Goal: Information Seeking & Learning: Learn about a topic

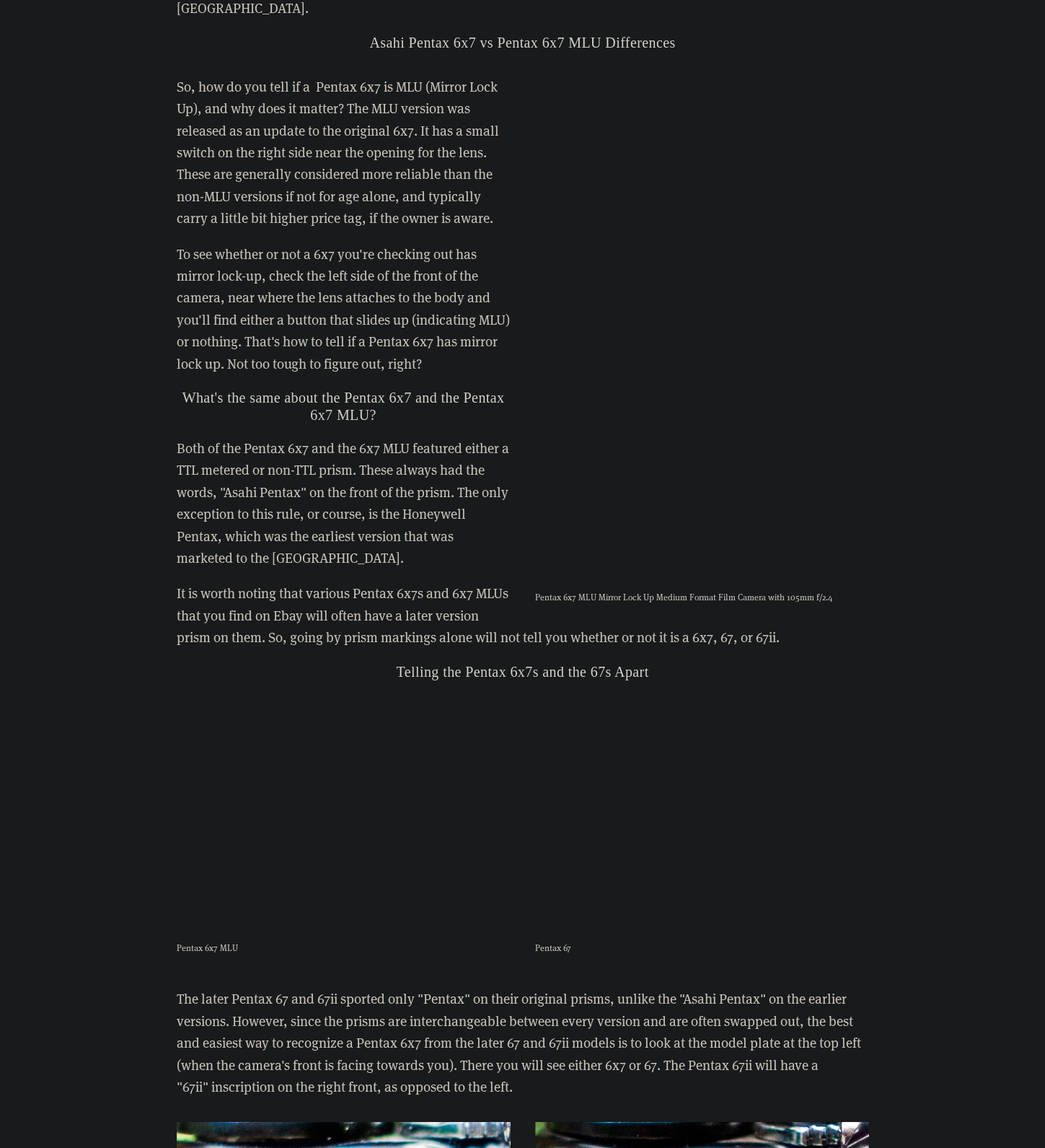
scroll to position [3515, 0]
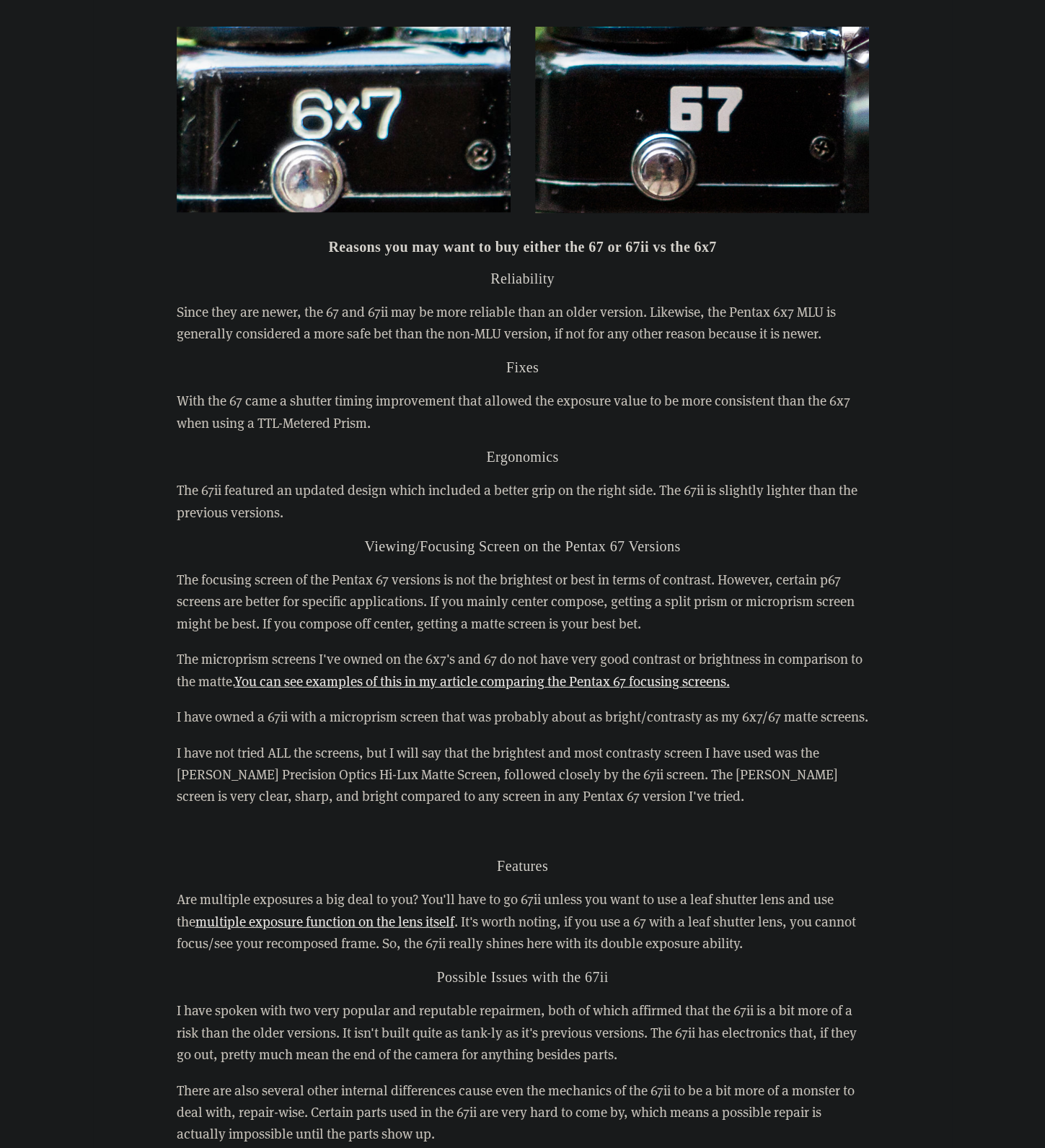
scroll to position [3823, 0]
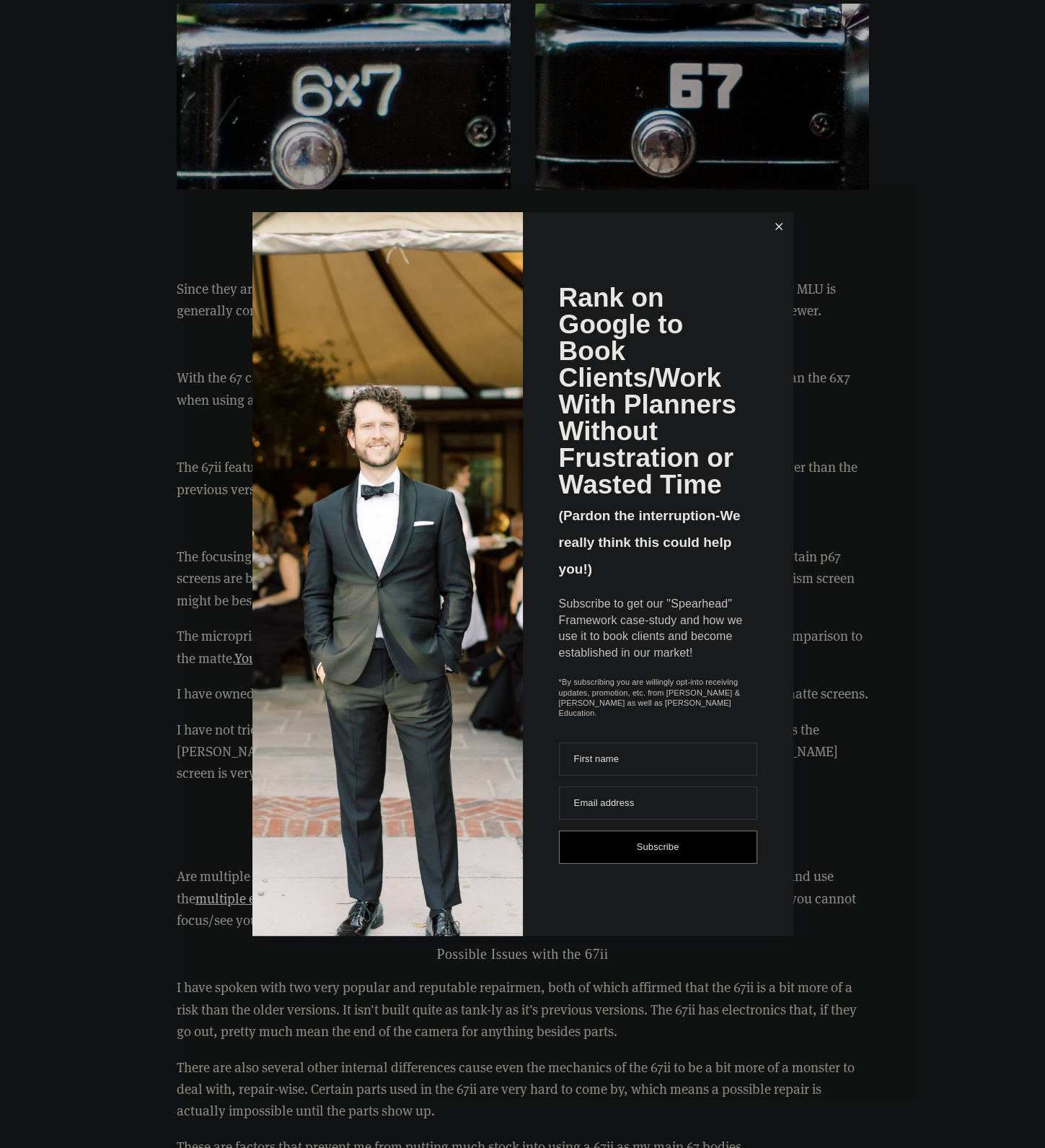
click at [781, 239] on button at bounding box center [778, 226] width 29 height 29
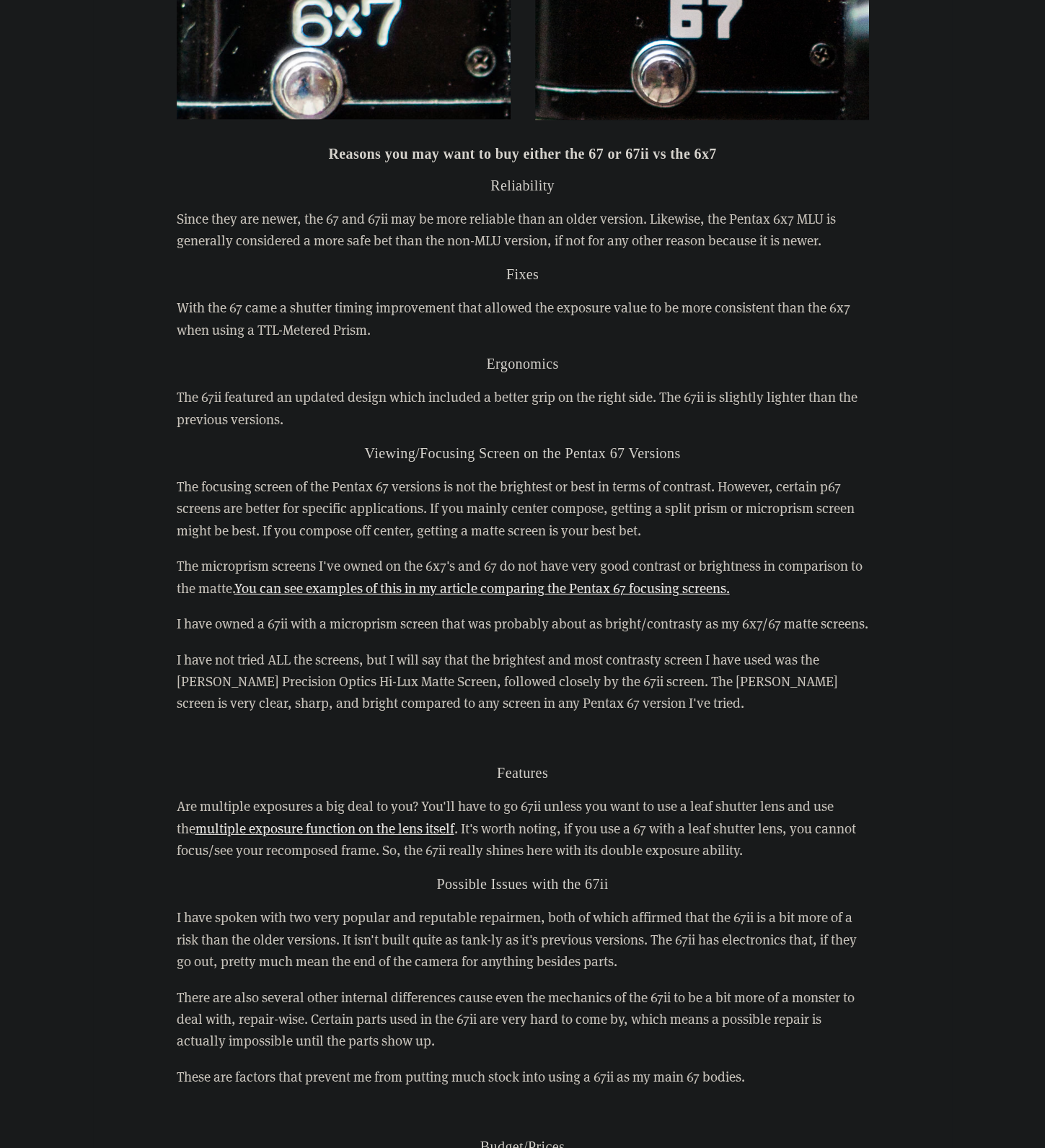
scroll to position [3895, 0]
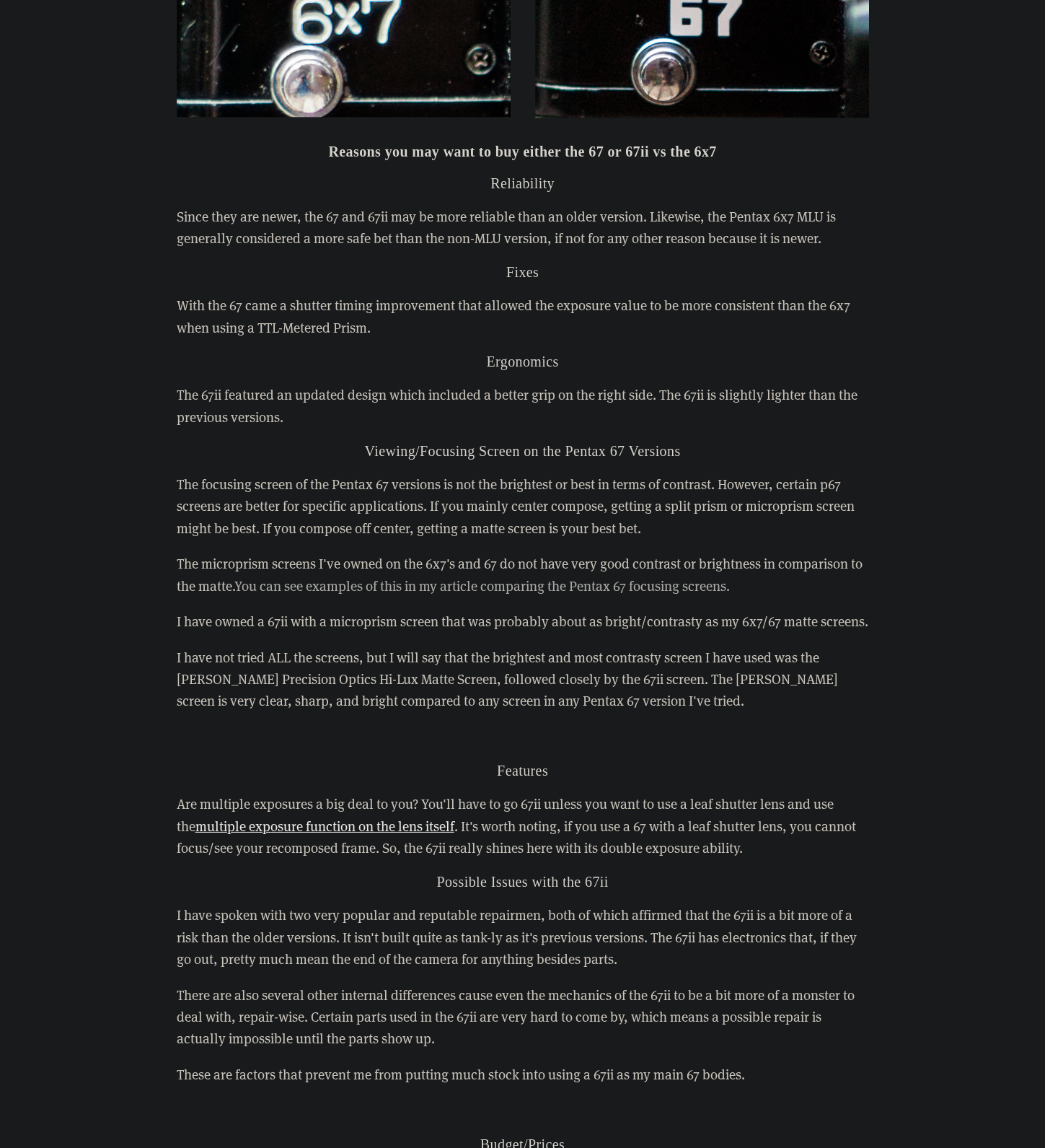
click at [412, 577] on link "You can see examples of this in my article comparing the Pentax 67 focusing scr…" at bounding box center [482, 585] width 496 height 18
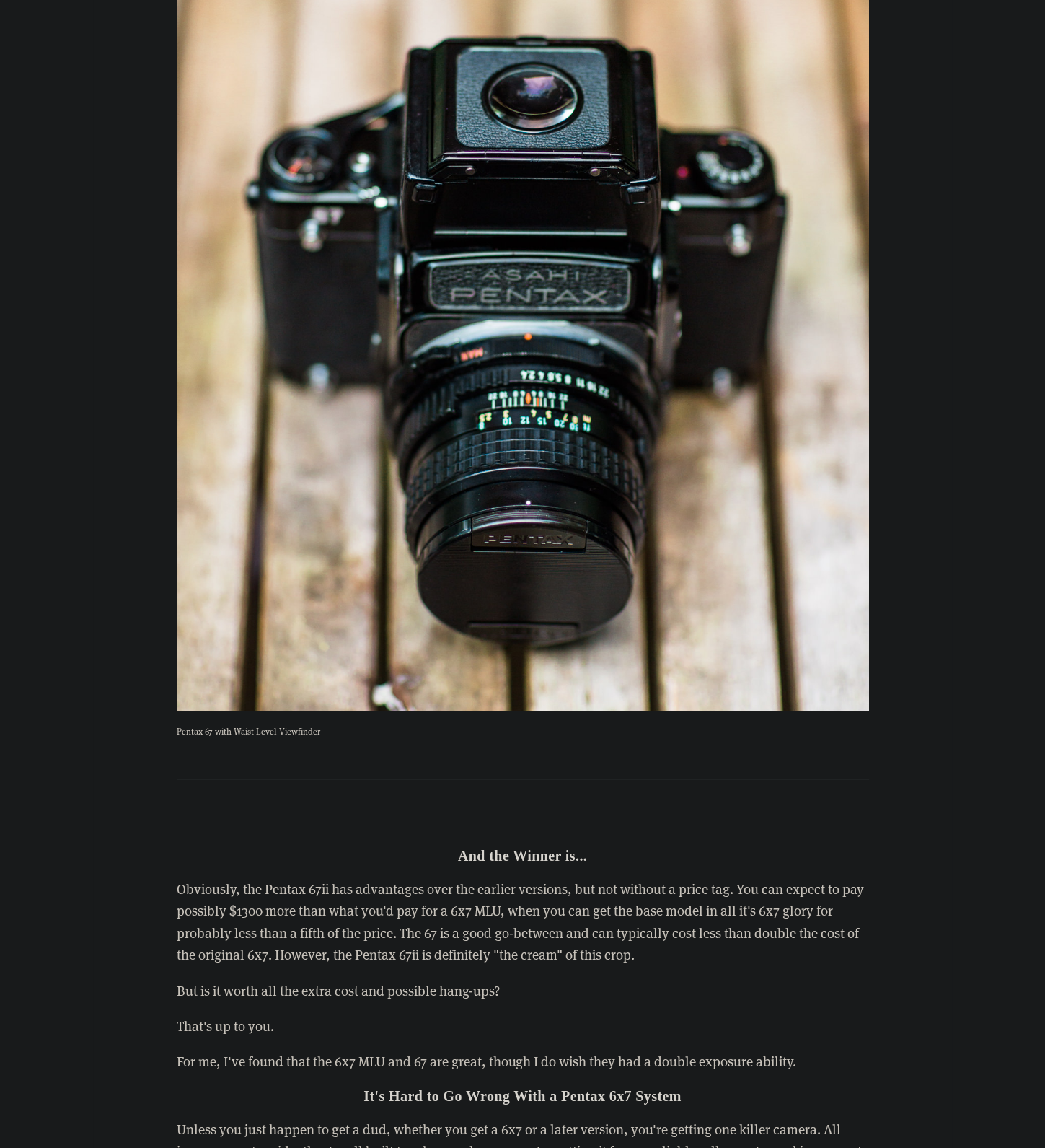
scroll to position [5482, 0]
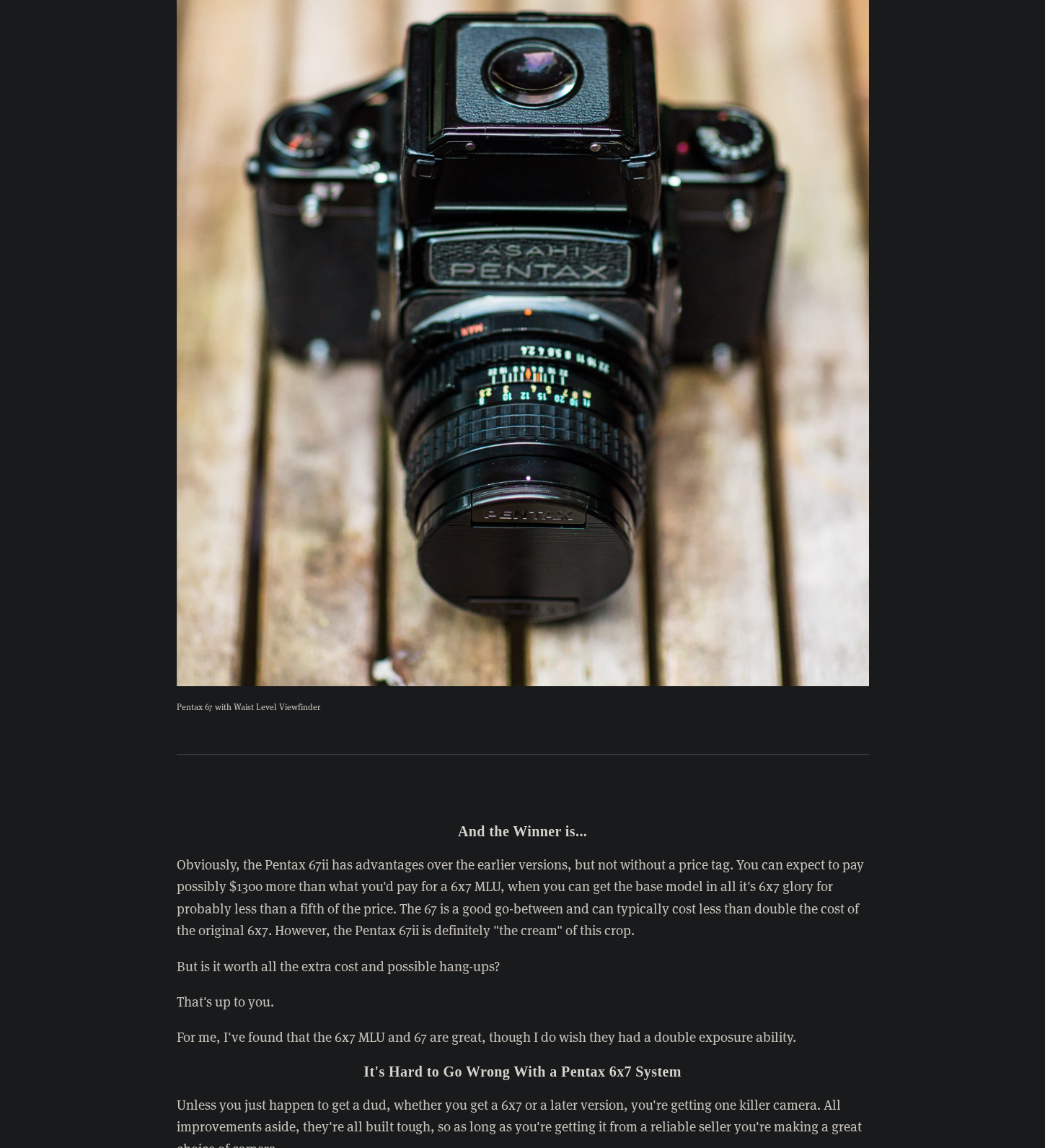
click at [940, 176] on div "Differences Between the p67 Versions: Asahi Pentax 6x7 vs. Honeywell 6x7 vs. 6x…" at bounding box center [523, 490] width 860 height 9769
click at [273, 853] on p "Obviously, the Pentax 67ii has advantages over the earlier versions, but not wi…" at bounding box center [523, 898] width 692 height 88
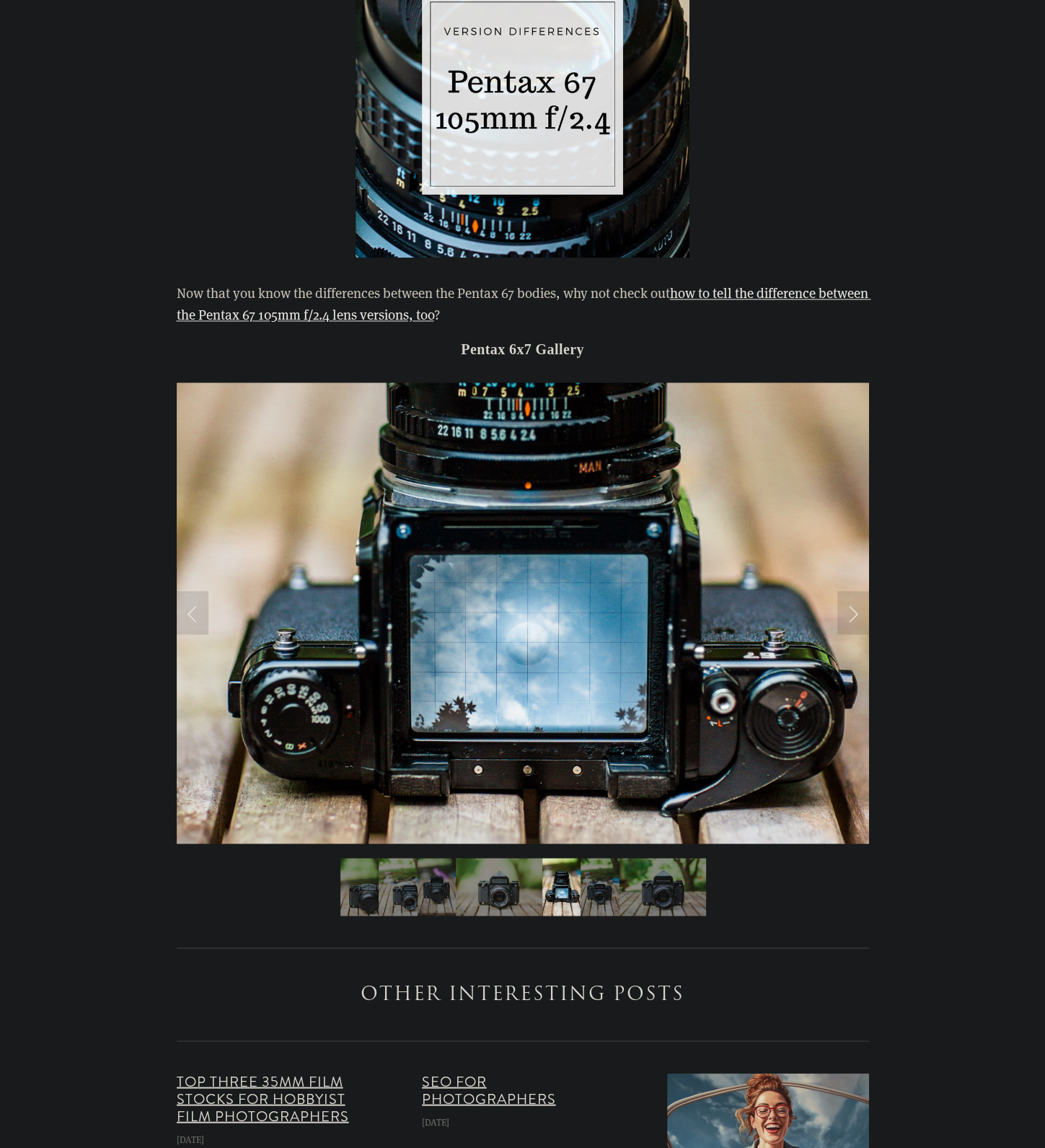
scroll to position [7141, 0]
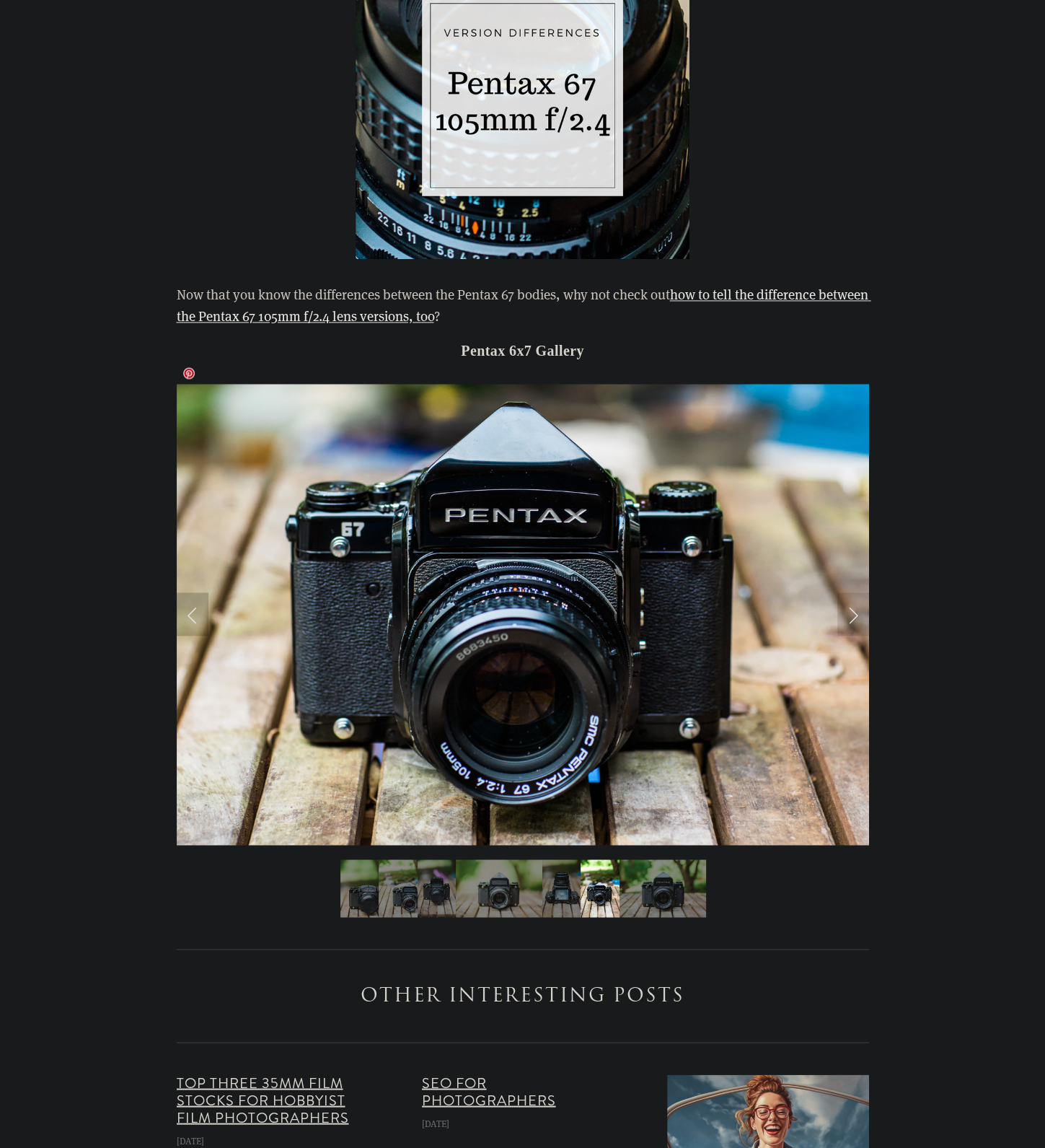
click at [186, 592] on link "Previous Slide" at bounding box center [192, 613] width 32 height 43
click at [198, 592] on link "Previous Slide" at bounding box center [192, 613] width 32 height 43
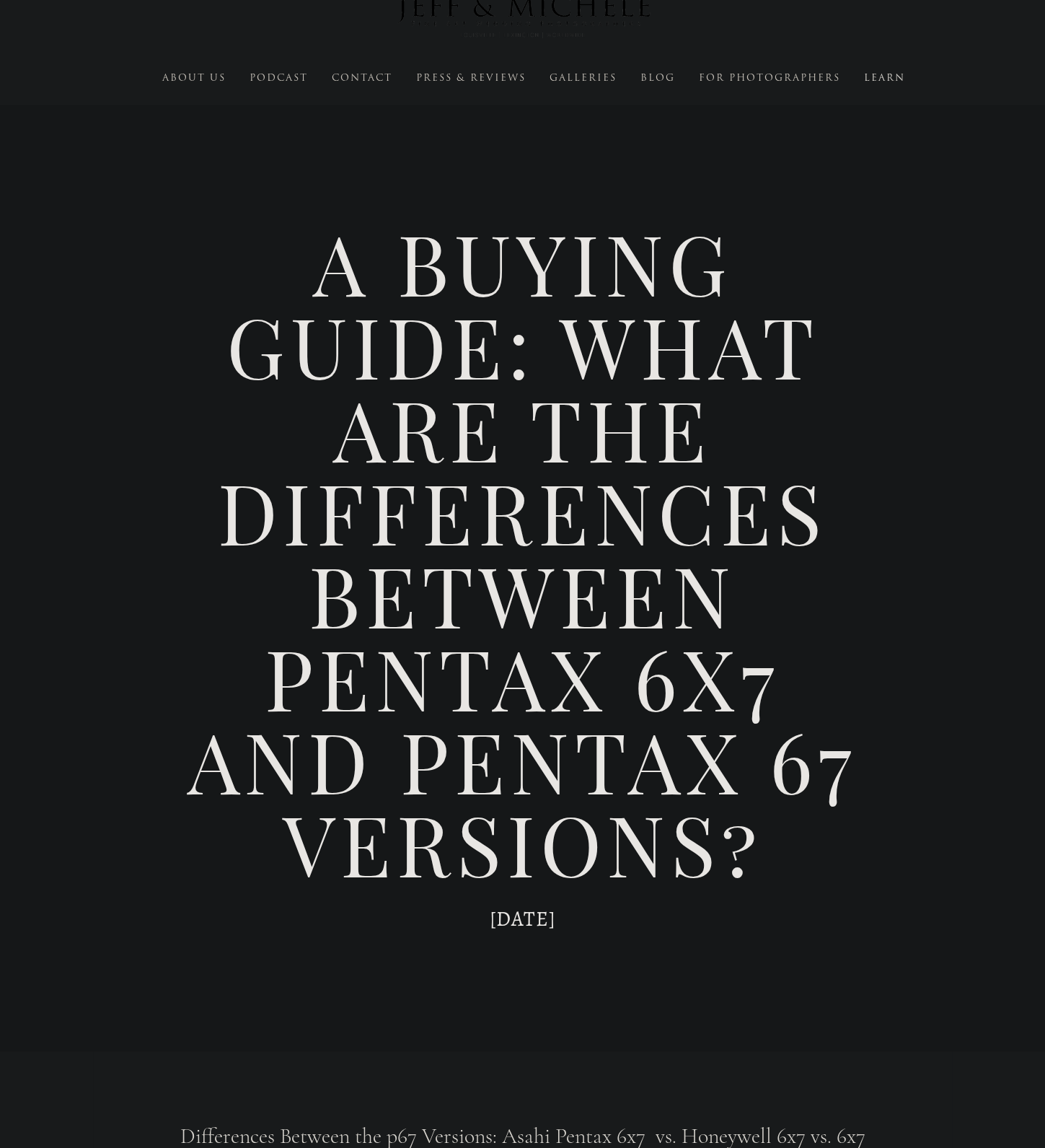
scroll to position [0, 0]
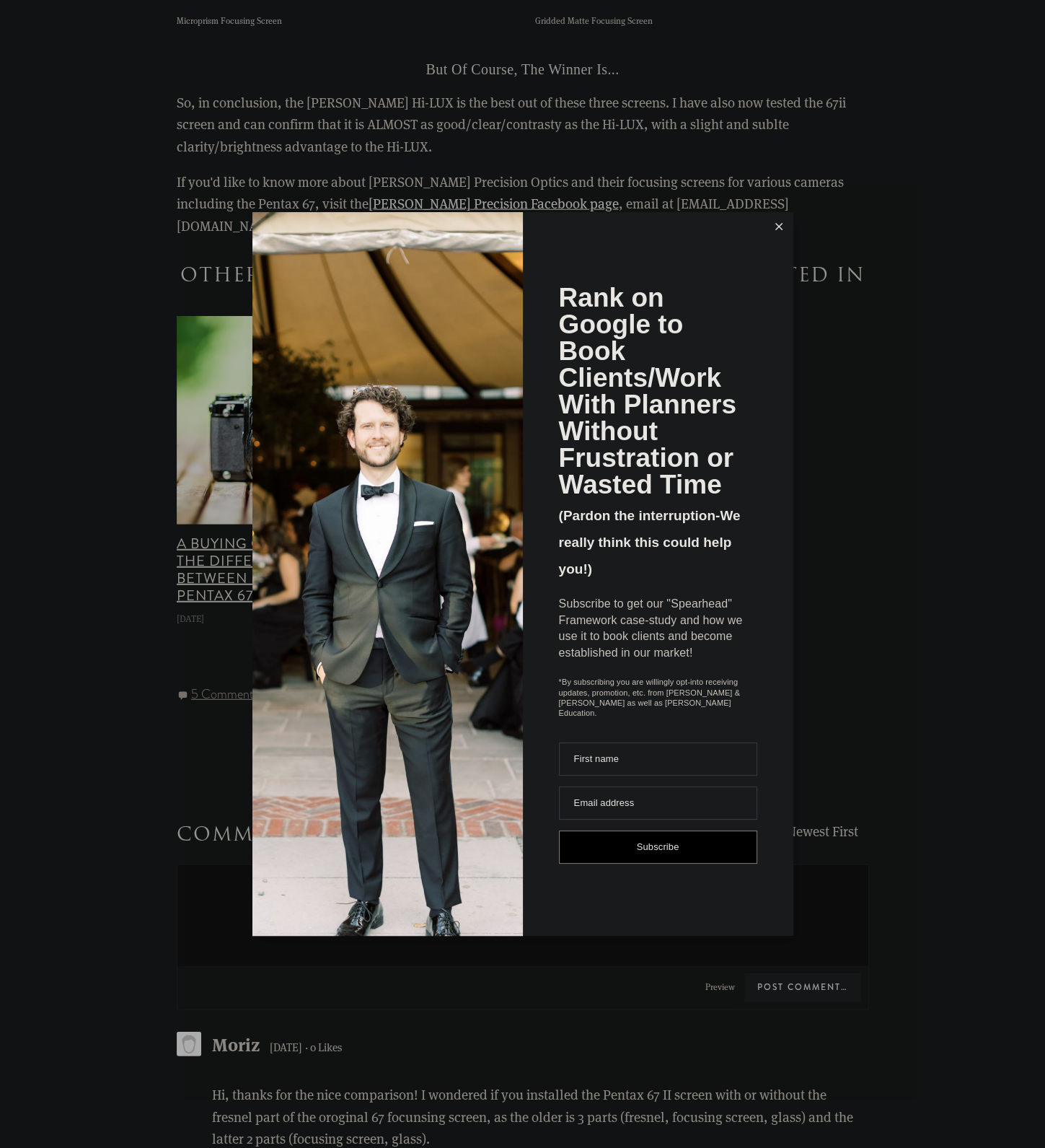
scroll to position [3390, 0]
click at [775, 227] on button at bounding box center [778, 226] width 29 height 29
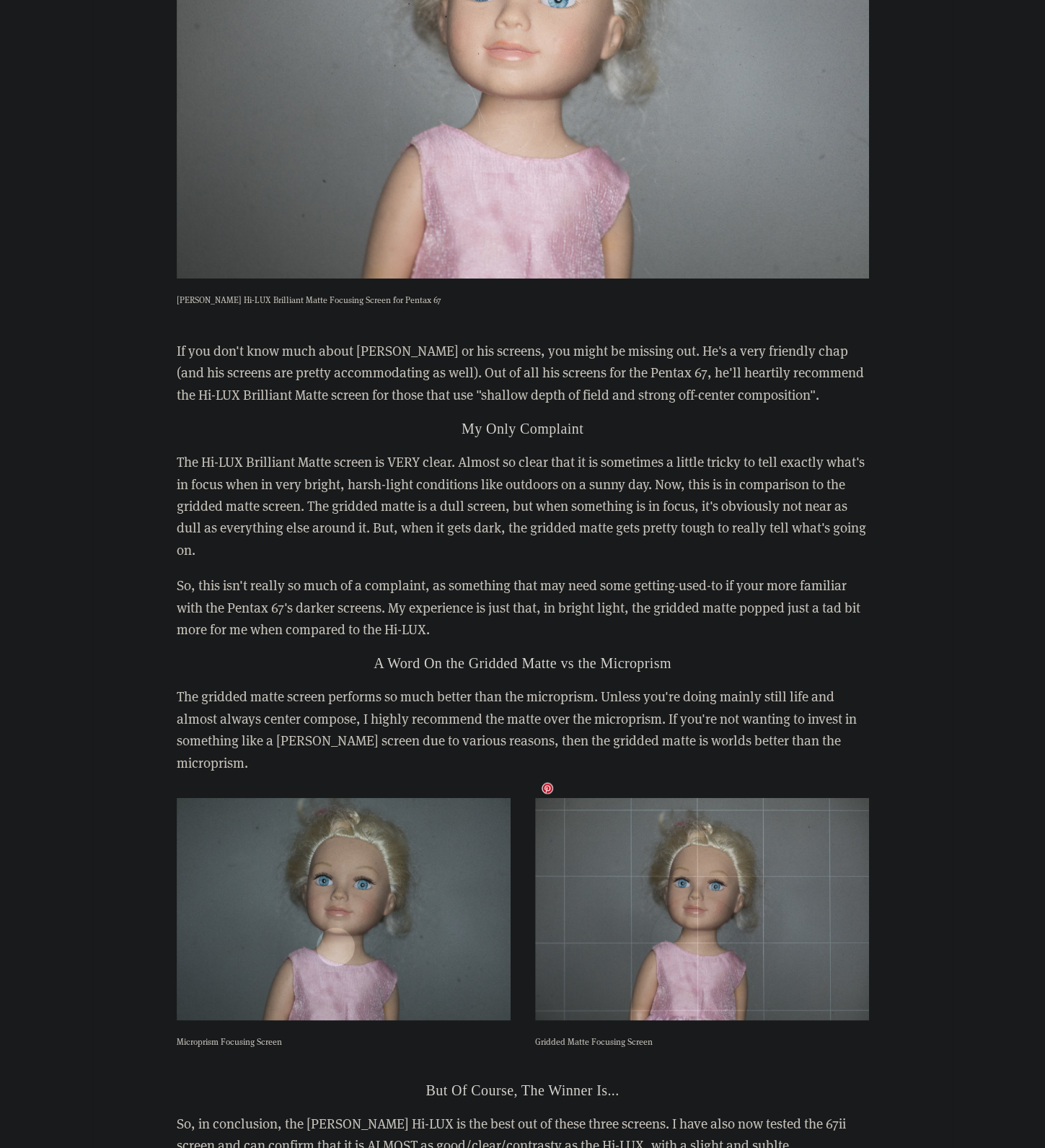
scroll to position [2309, 0]
